Goal: Find contact information: Find contact information

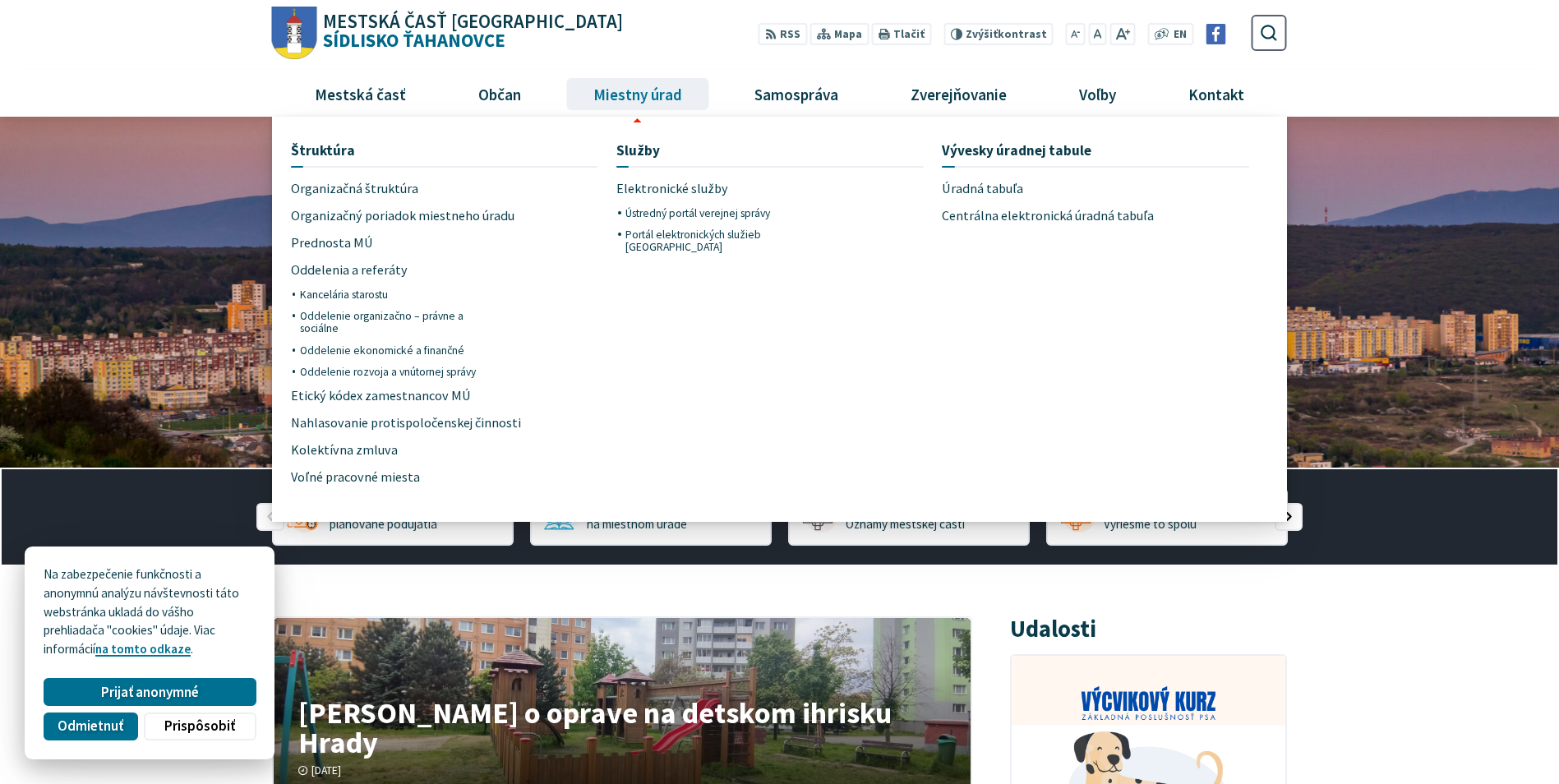
click at [652, 91] on span "Miestny úrad" at bounding box center [637, 93] width 101 height 44
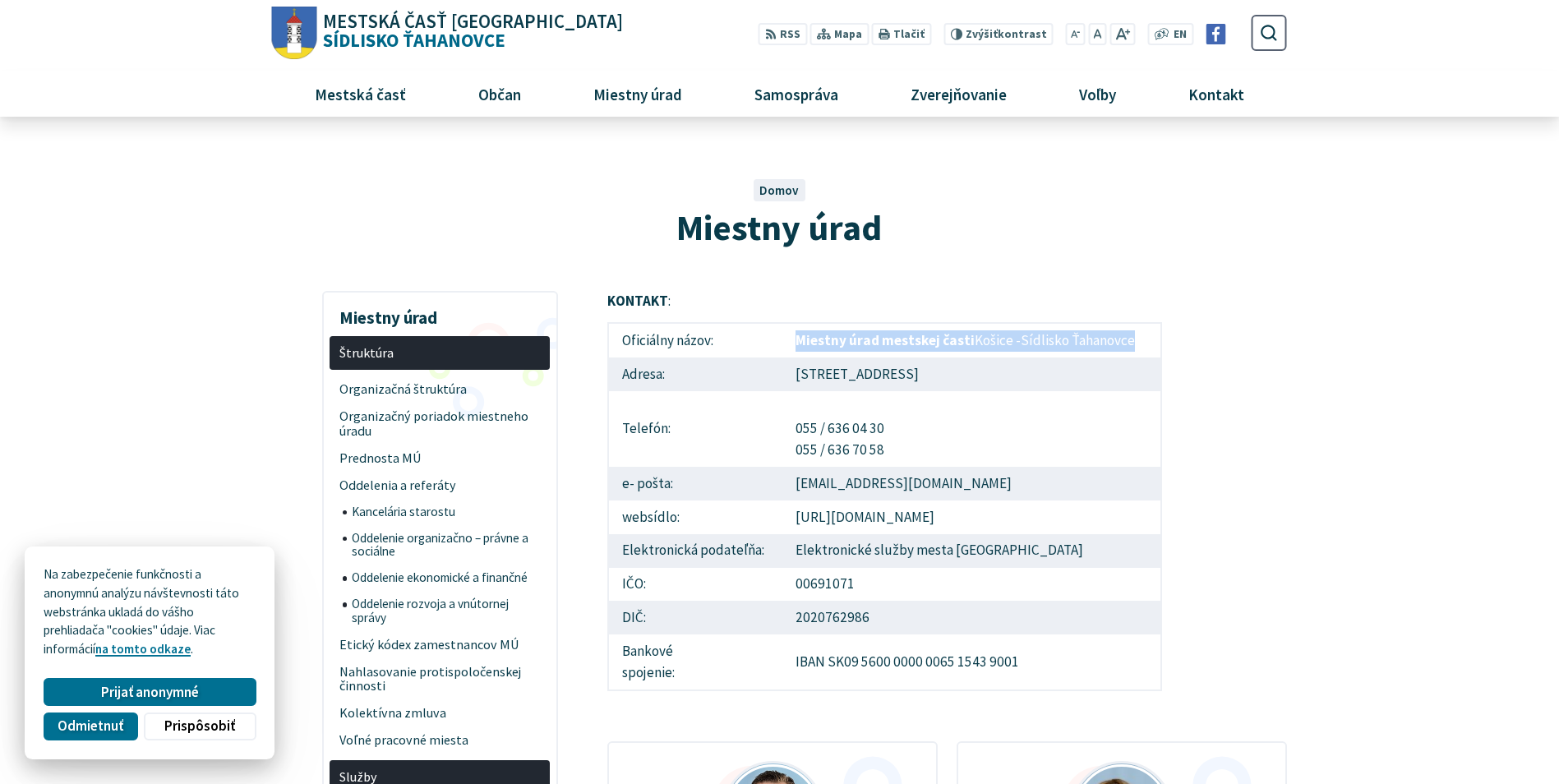
drag, startPoint x: 835, startPoint y: 343, endPoint x: 1136, endPoint y: 348, distance: 301.0
click at [1136, 348] on td "Miestny úrad mestskej časti [GEOGRAPHIC_DATA] [GEOGRAPHIC_DATA]" at bounding box center [971, 340] width 379 height 34
drag, startPoint x: 1136, startPoint y: 348, endPoint x: 1096, endPoint y: 338, distance: 41.2
drag, startPoint x: 904, startPoint y: 374, endPoint x: 793, endPoint y: 380, distance: 111.2
click at [793, 380] on td "[STREET_ADDRESS]" at bounding box center [971, 374] width 379 height 34
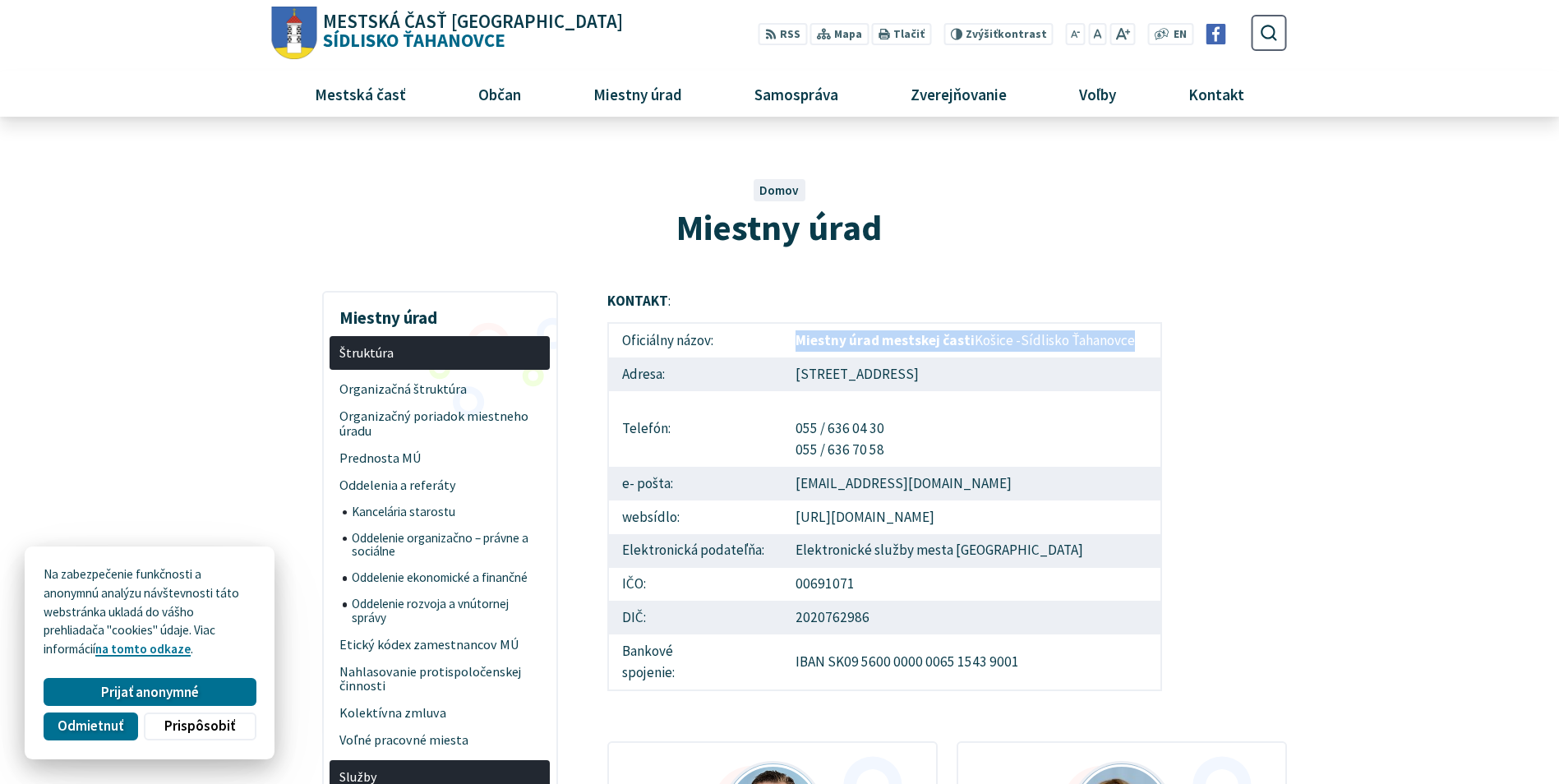
drag, startPoint x: 793, startPoint y: 380, endPoint x: 813, endPoint y: 374, distance: 20.9
copy td "Americká trieda 15"
click at [855, 580] on td "00691071" at bounding box center [971, 584] width 379 height 34
click at [897, 583] on td "00691071" at bounding box center [971, 584] width 379 height 34
